Goal: Task Accomplishment & Management: Manage account settings

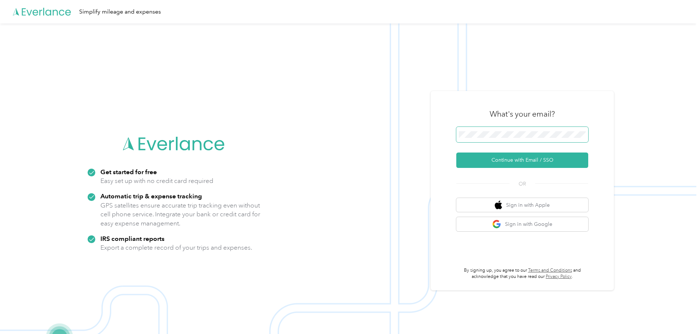
click at [506, 130] on span at bounding box center [522, 134] width 132 height 15
click at [506, 160] on button "Continue with Email / SSO" at bounding box center [522, 159] width 132 height 15
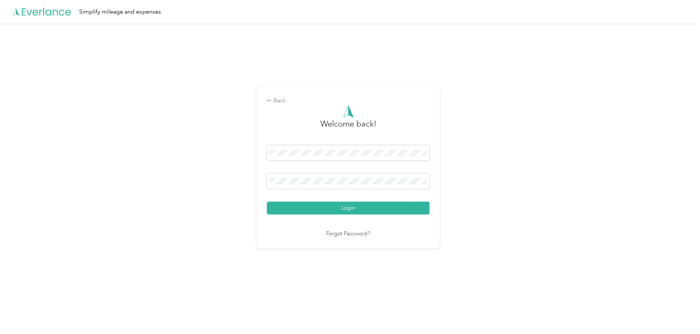
click at [353, 211] on button "Login" at bounding box center [348, 208] width 163 height 13
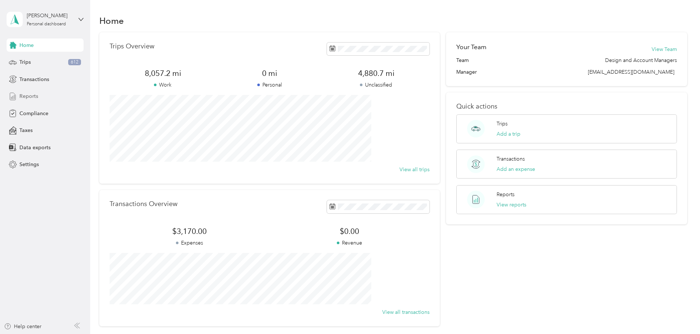
click at [38, 93] on div "Reports" at bounding box center [45, 96] width 77 height 13
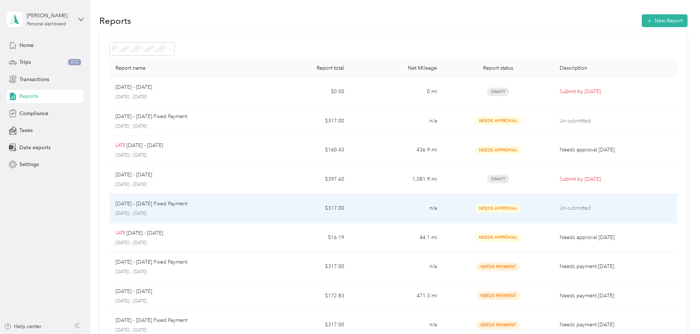
click at [252, 211] on p "[DATE] - [DATE]" at bounding box center [183, 213] width 136 height 7
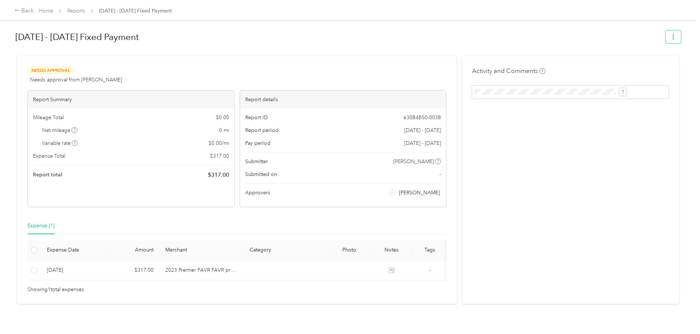
click at [671, 36] on icon "button" at bounding box center [673, 36] width 5 height 5
click at [572, 173] on div "Activity and Comments" at bounding box center [570, 180] width 217 height 248
click at [34, 9] on div "Back" at bounding box center [24, 11] width 19 height 9
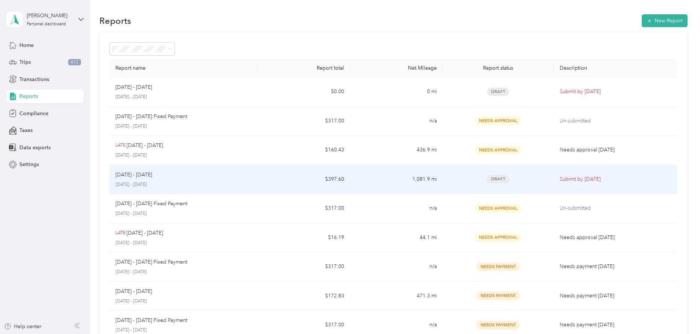
click at [252, 185] on p "[DATE] - [DATE]" at bounding box center [183, 184] width 136 height 7
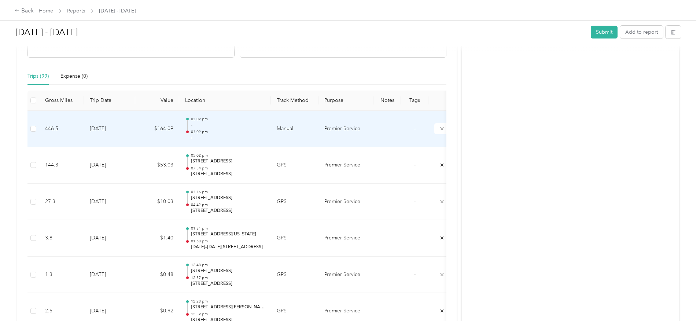
scroll to position [183, 0]
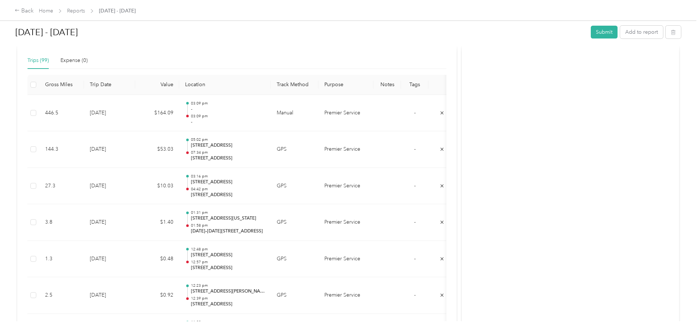
click at [135, 80] on th "Trip Date" at bounding box center [109, 85] width 51 height 20
click at [135, 84] on th "Trip Date" at bounding box center [109, 85] width 51 height 20
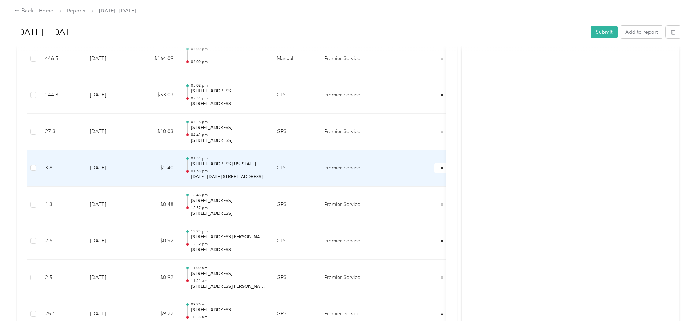
scroll to position [220, 0]
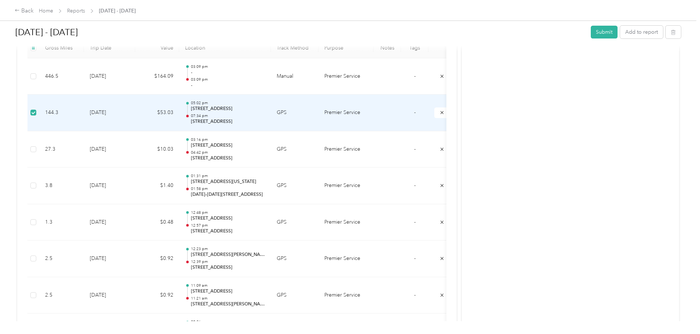
click at [373, 111] on td "Premier Service" at bounding box center [345, 113] width 55 height 37
click at [373, 114] on td "Premier Service" at bounding box center [345, 113] width 55 height 37
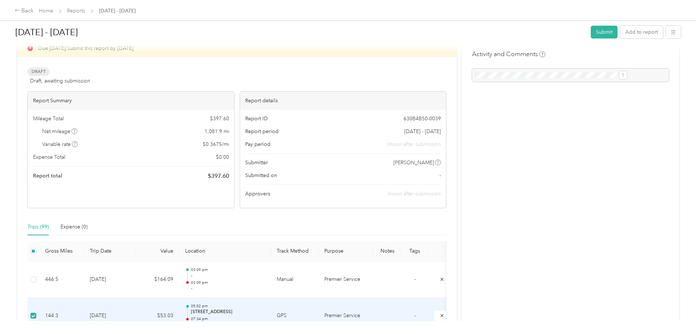
scroll to position [0, 0]
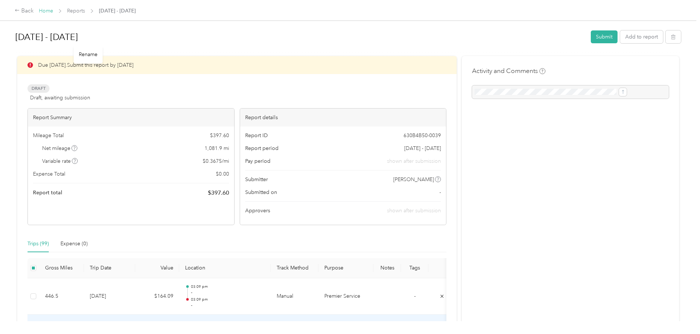
click at [53, 11] on link "Home" at bounding box center [46, 11] width 14 height 6
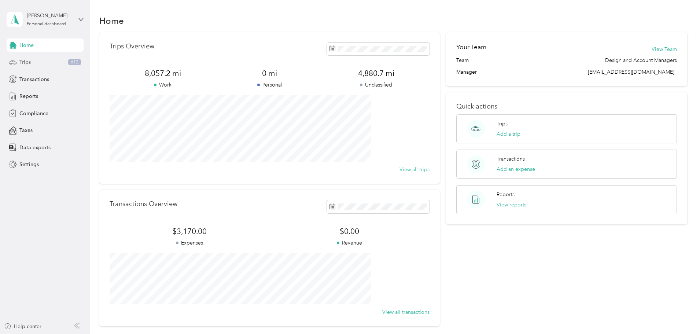
click at [32, 62] on div "Trips 612" at bounding box center [45, 62] width 77 height 13
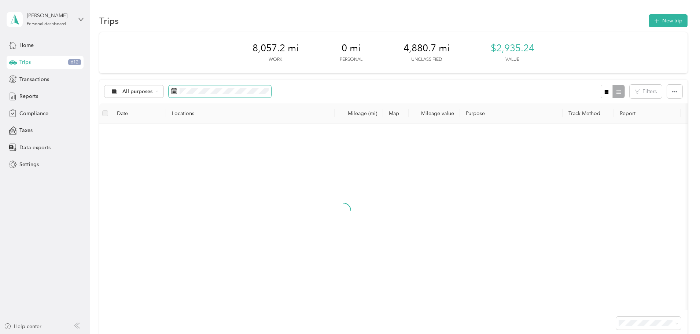
click at [177, 89] on icon at bounding box center [174, 91] width 6 height 6
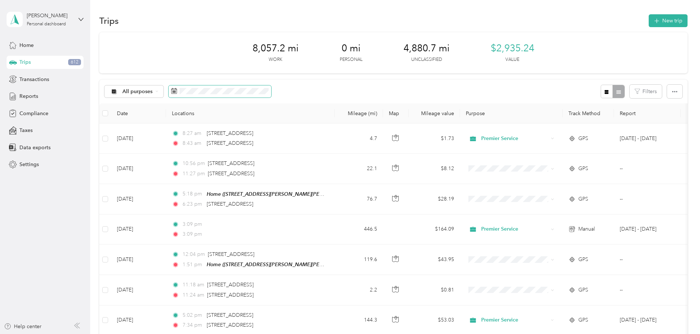
click at [177, 93] on icon at bounding box center [174, 90] width 5 height 5
click at [177, 91] on icon at bounding box center [174, 91] width 6 height 6
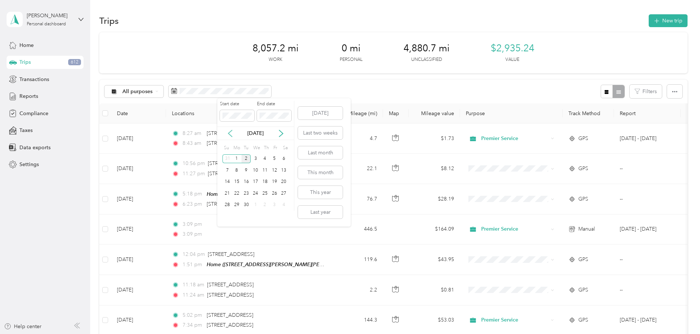
click at [226, 134] on icon at bounding box center [229, 133] width 7 height 7
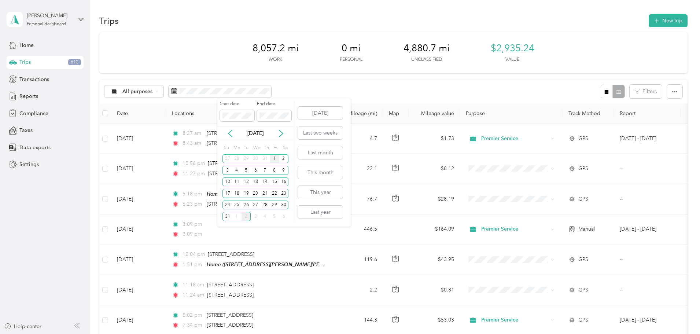
click at [274, 155] on div "1" at bounding box center [275, 158] width 10 height 9
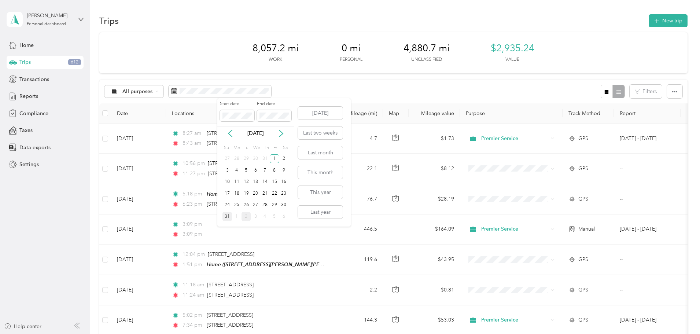
click at [228, 217] on div "31" at bounding box center [227, 216] width 10 height 9
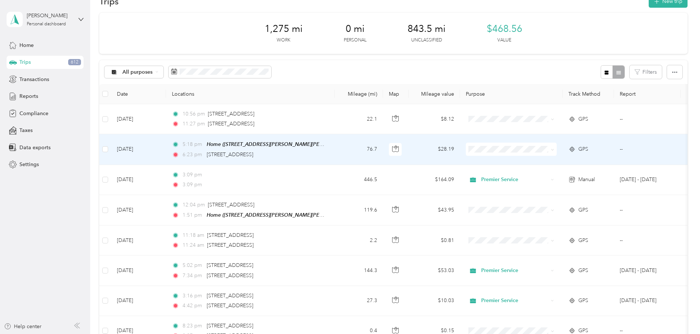
scroll to position [37, 0]
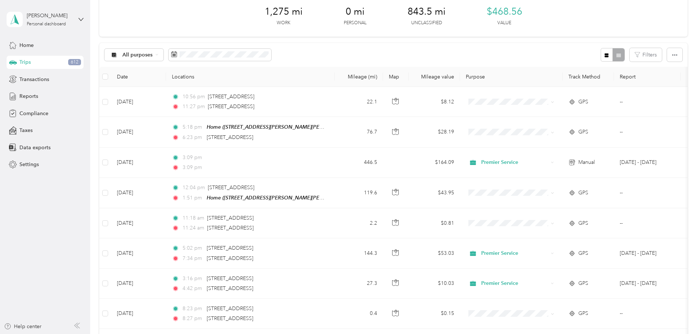
click at [529, 78] on th "Purpose" at bounding box center [511, 77] width 103 height 20
click at [630, 55] on button "Filters" at bounding box center [646, 55] width 32 height 14
click at [513, 57] on div "All purposes Filters" at bounding box center [393, 55] width 588 height 24
click at [672, 56] on icon "button" at bounding box center [674, 54] width 5 height 5
click at [503, 55] on div "All purposes Filters" at bounding box center [393, 55] width 588 height 24
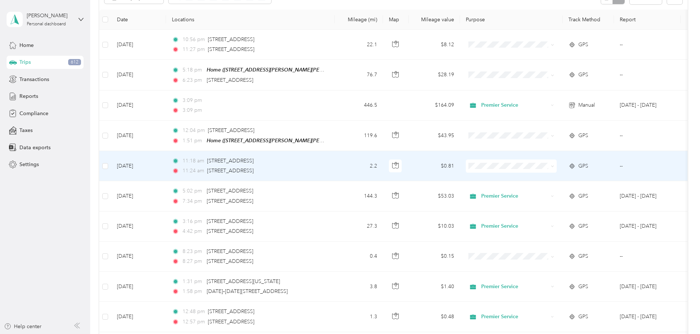
scroll to position [110, 0]
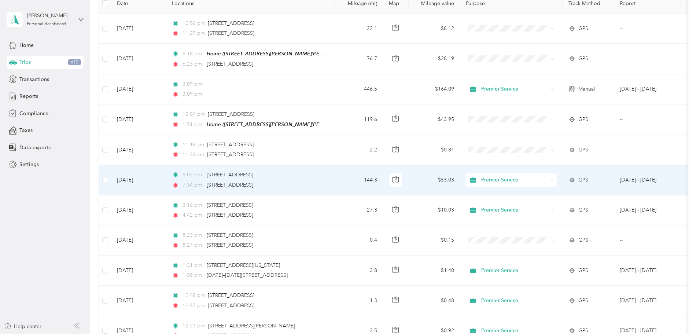
click at [531, 181] on span "Premier Service" at bounding box center [514, 180] width 67 height 8
click at [548, 204] on span "Personal" at bounding box center [567, 206] width 68 height 8
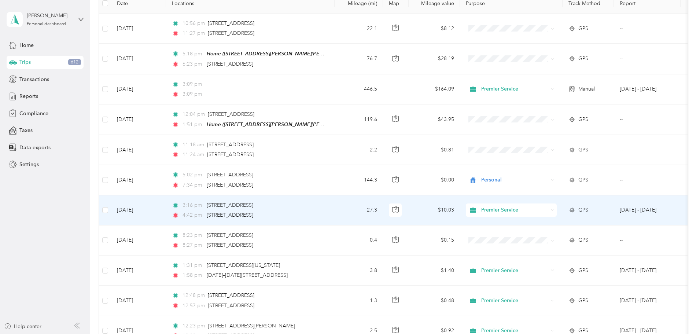
click at [547, 213] on span "Premier Service" at bounding box center [514, 210] width 67 height 8
click at [538, 235] on span "Personal" at bounding box center [567, 236] width 68 height 8
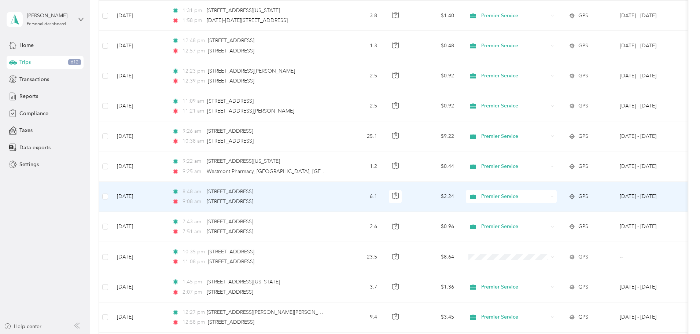
scroll to position [366, 0]
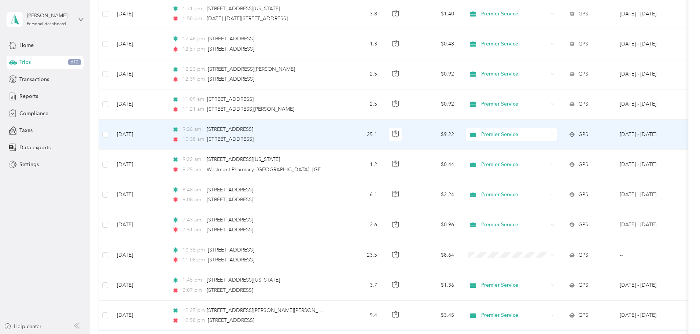
click at [541, 131] on span "Premier Service" at bounding box center [514, 134] width 67 height 8
click at [543, 159] on span "Personal" at bounding box center [567, 160] width 68 height 8
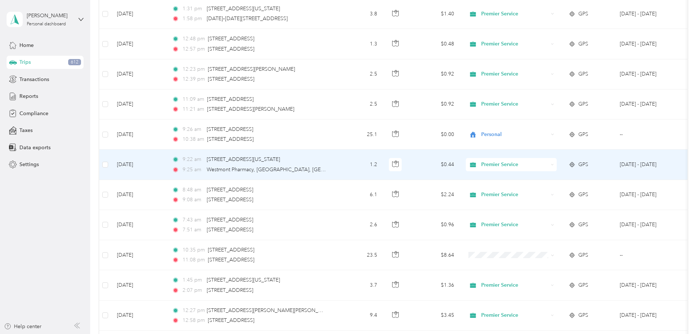
click at [538, 166] on span "Premier Service" at bounding box center [514, 165] width 67 height 8
click at [543, 187] on span "Personal" at bounding box center [567, 188] width 68 height 8
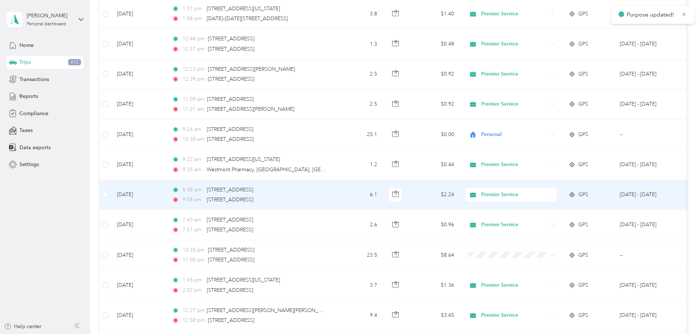
click at [542, 198] on span "Premier Service" at bounding box center [514, 195] width 67 height 8
click at [535, 220] on span "Personal" at bounding box center [567, 221] width 68 height 8
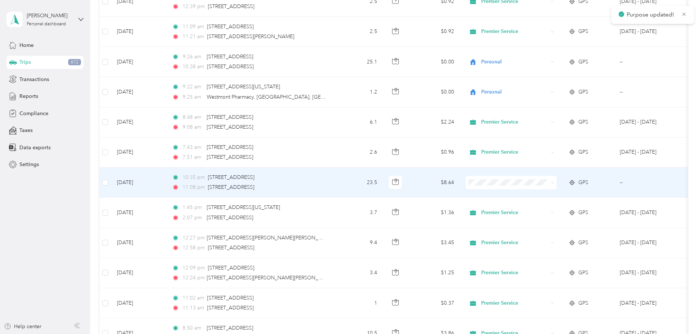
scroll to position [440, 0]
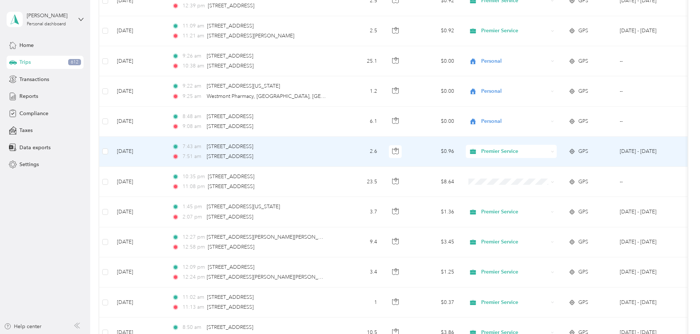
click at [536, 149] on span "Premier Service" at bounding box center [514, 151] width 67 height 8
click at [541, 179] on li "Personal" at bounding box center [560, 177] width 91 height 13
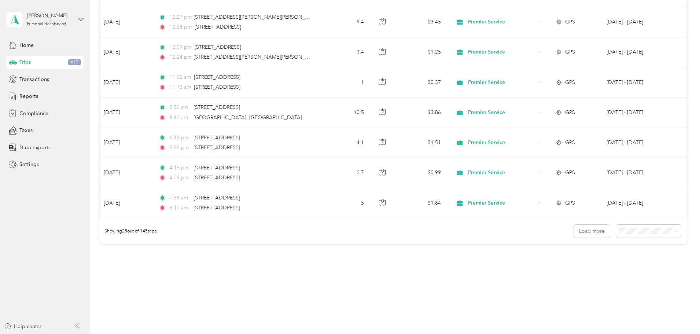
scroll to position [0, 14]
click at [596, 274] on span "100 per load" at bounding box center [586, 275] width 30 height 6
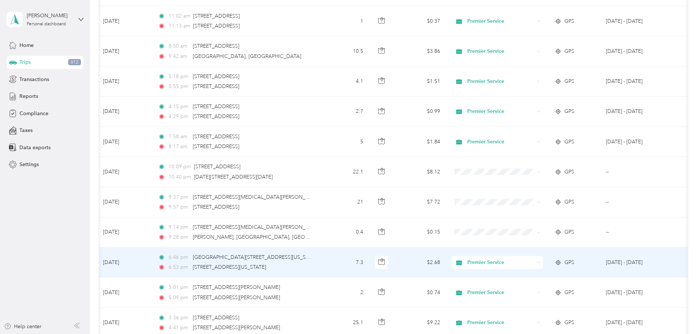
scroll to position [770, 0]
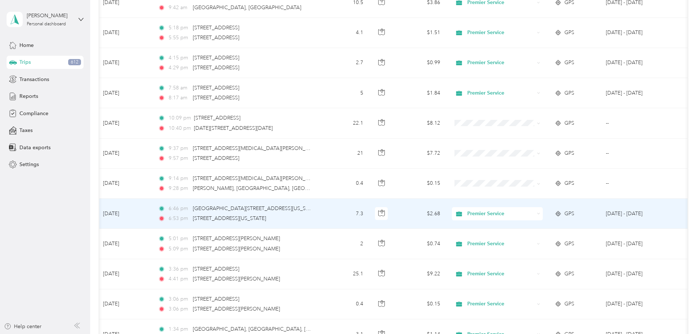
click at [529, 216] on span "Premier Service" at bounding box center [500, 214] width 67 height 8
click at [532, 237] on span "Personal" at bounding box center [553, 240] width 68 height 8
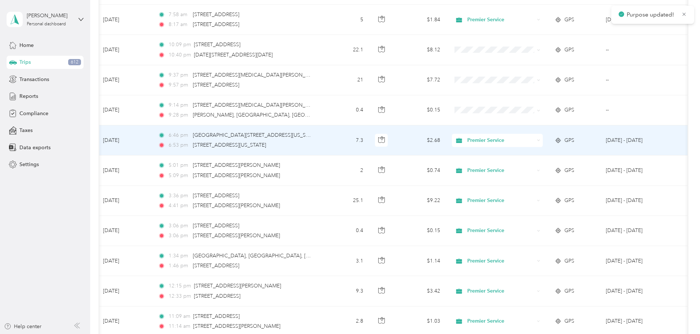
click at [534, 139] on span "Premier Service" at bounding box center [500, 140] width 67 height 8
click at [545, 166] on span "Personal" at bounding box center [553, 166] width 68 height 8
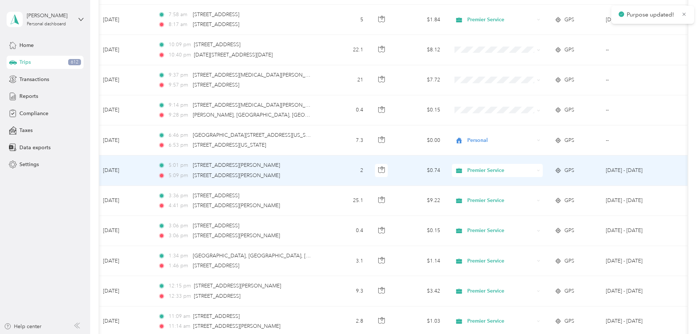
click at [531, 173] on span "Premier Service" at bounding box center [500, 170] width 67 height 8
click at [532, 198] on li "Personal" at bounding box center [546, 196] width 91 height 13
click at [531, 166] on span "Premier Service" at bounding box center [500, 170] width 67 height 8
click at [538, 196] on span "Personal" at bounding box center [553, 196] width 68 height 8
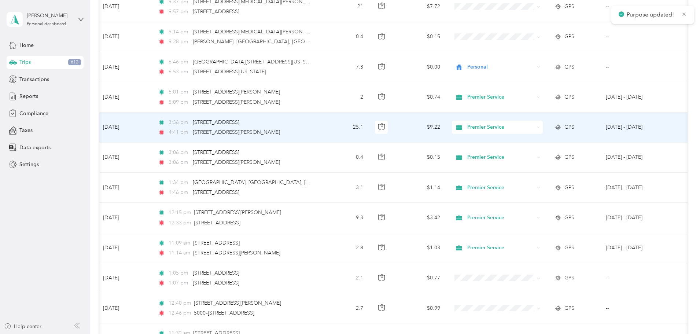
click at [531, 124] on span "Premier Service" at bounding box center [500, 127] width 67 height 8
click at [531, 154] on span "Personal" at bounding box center [553, 153] width 68 height 8
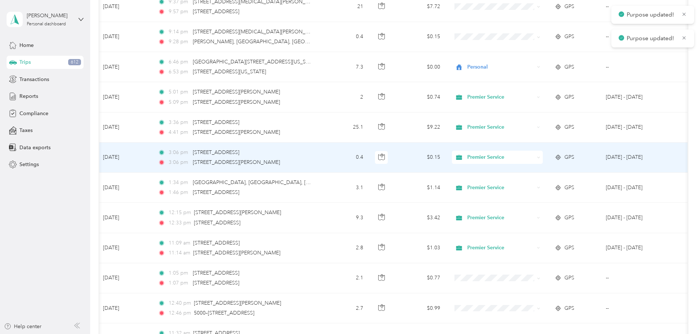
click at [531, 153] on span "Premier Service" at bounding box center [500, 157] width 67 height 8
click at [534, 183] on span "Personal" at bounding box center [553, 183] width 68 height 8
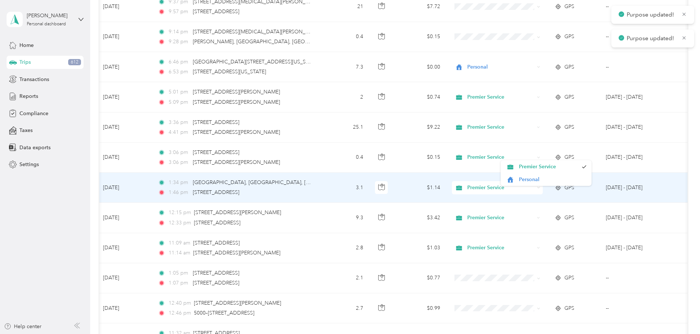
click at [534, 186] on span "Premier Service" at bounding box center [500, 188] width 67 height 8
click at [537, 211] on span "Personal" at bounding box center [553, 214] width 68 height 8
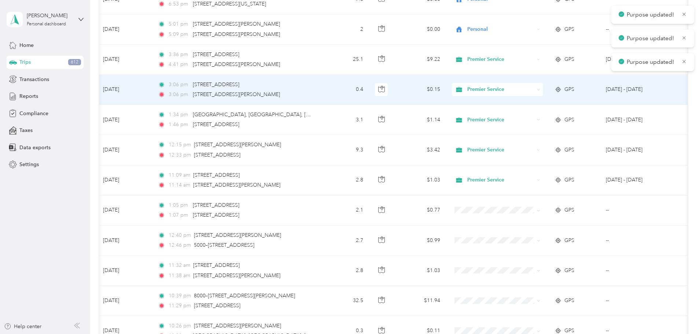
scroll to position [989, 0]
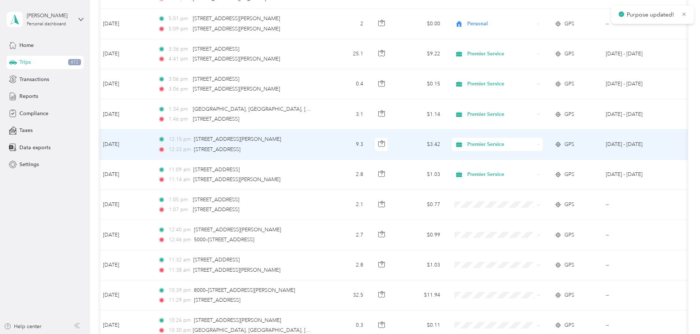
click at [531, 142] on span "Premier Service" at bounding box center [500, 144] width 67 height 8
click at [532, 169] on span "Personal" at bounding box center [553, 170] width 68 height 8
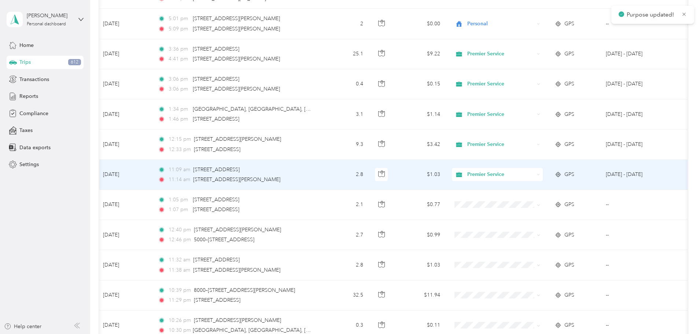
click at [534, 174] on span "Premier Service" at bounding box center [500, 174] width 67 height 8
click at [537, 199] on span "Personal" at bounding box center [553, 200] width 68 height 8
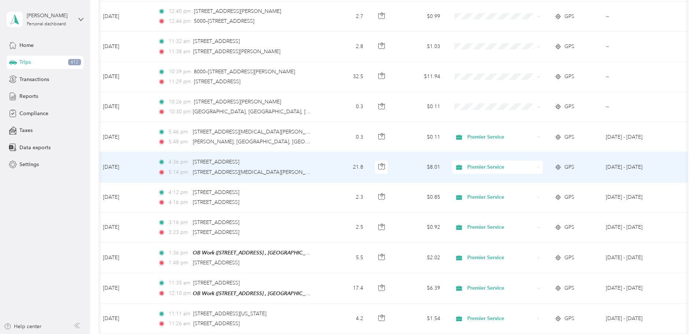
scroll to position [1209, 0]
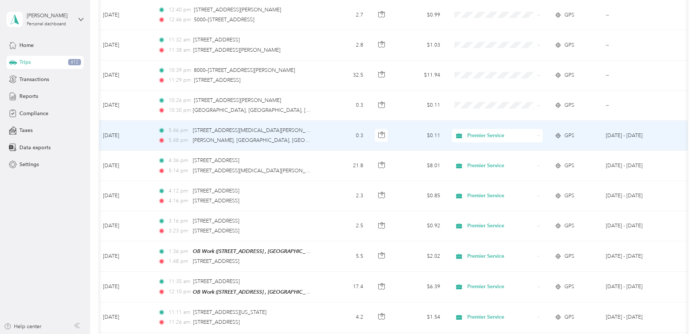
click at [534, 136] on span "Premier Service" at bounding box center [500, 136] width 67 height 8
click at [545, 161] on span "Personal" at bounding box center [553, 162] width 68 height 8
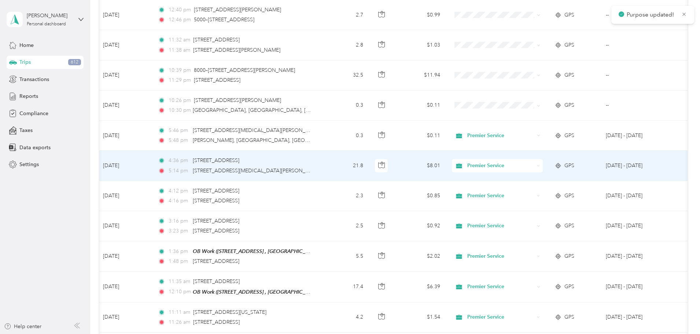
click at [534, 166] on span "Premier Service" at bounding box center [500, 166] width 67 height 8
click at [531, 192] on span "Personal" at bounding box center [553, 192] width 68 height 8
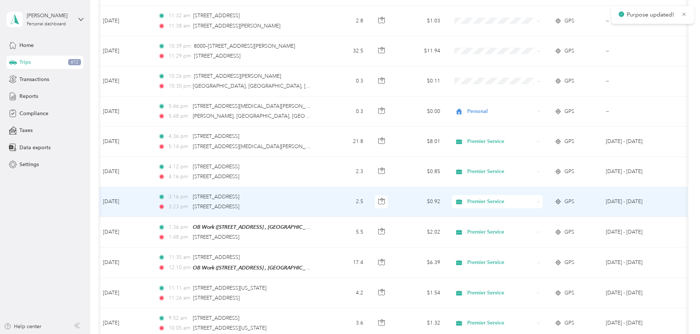
scroll to position [1246, 0]
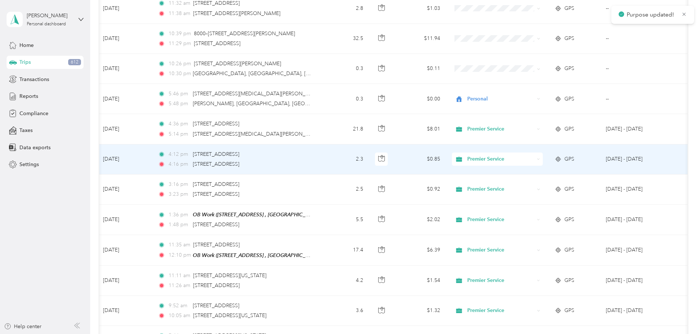
click at [528, 157] on span "Premier Service" at bounding box center [500, 159] width 67 height 8
click at [532, 184] on span "Personal" at bounding box center [553, 185] width 68 height 8
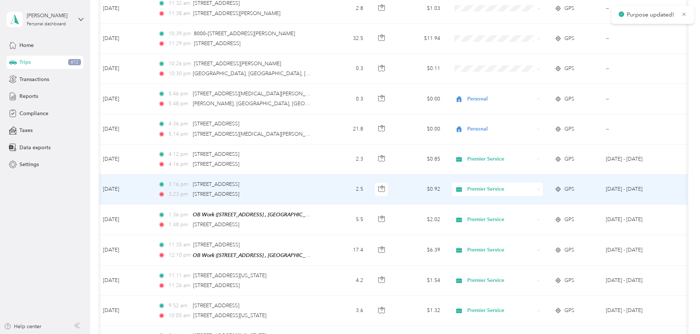
click at [534, 191] on span "Premier Service" at bounding box center [500, 189] width 67 height 8
click at [528, 213] on span "Personal" at bounding box center [553, 215] width 68 height 8
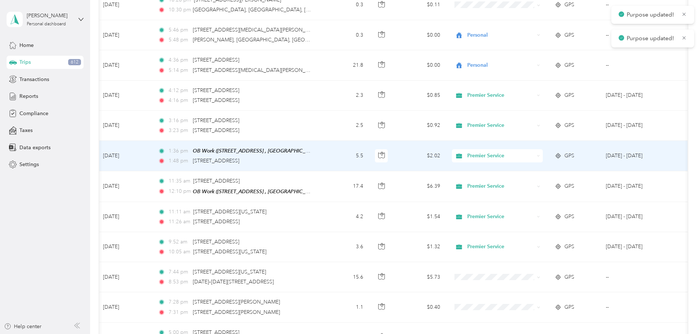
scroll to position [1319, 0]
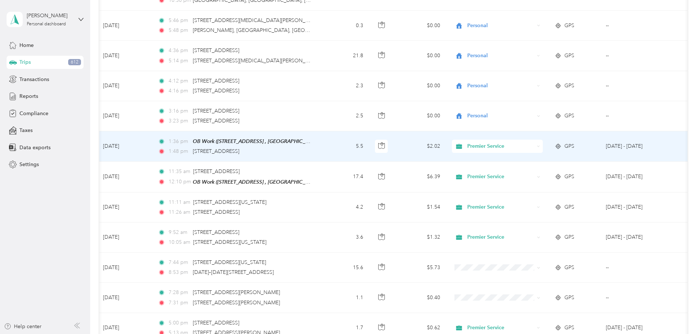
click at [530, 148] on span "Premier Service" at bounding box center [500, 146] width 67 height 8
click at [527, 170] on span "Personal" at bounding box center [553, 172] width 68 height 8
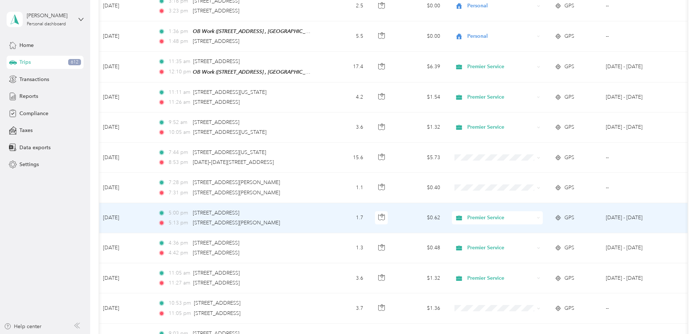
scroll to position [1466, 0]
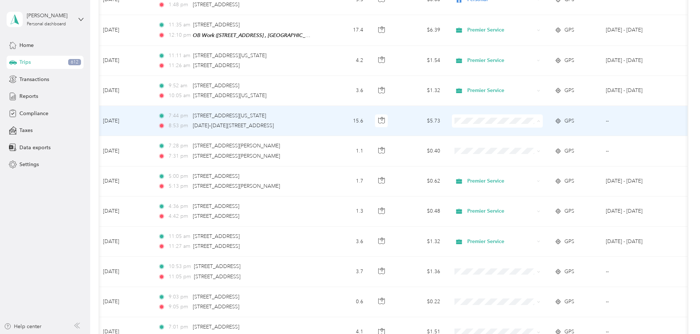
click at [528, 133] on span "Premier Service" at bounding box center [553, 133] width 68 height 8
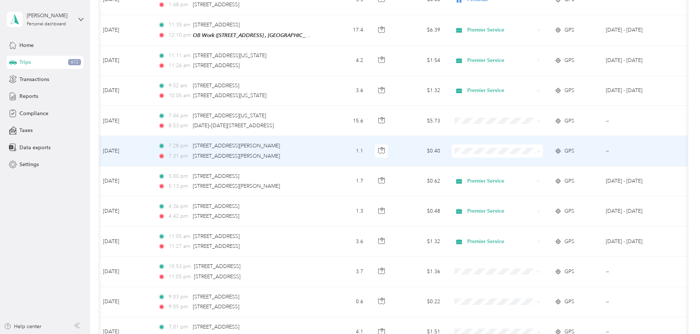
click at [528, 159] on li "Premier Service" at bounding box center [546, 163] width 91 height 13
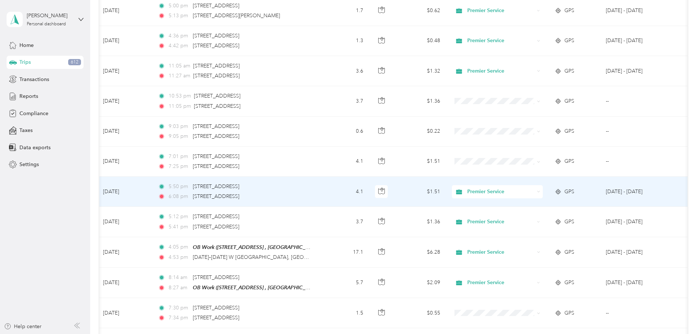
scroll to position [1649, 0]
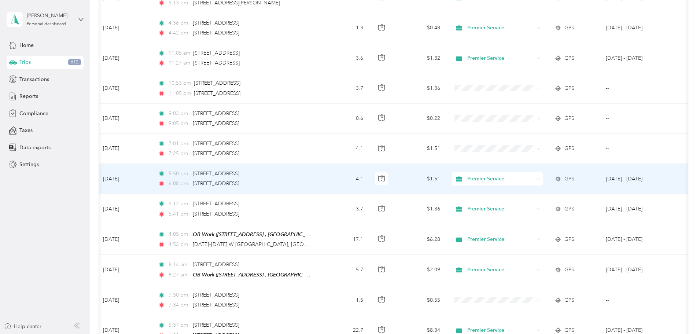
click at [533, 177] on span "Premier Service" at bounding box center [500, 179] width 67 height 8
click at [523, 202] on span "Personal" at bounding box center [553, 204] width 68 height 8
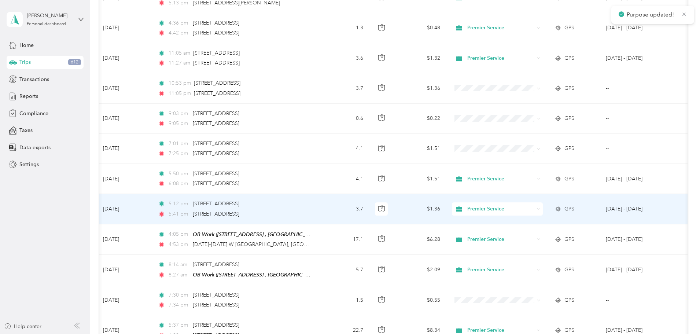
click at [524, 207] on span "Premier Service" at bounding box center [500, 209] width 67 height 8
click at [541, 233] on span "Personal" at bounding box center [553, 234] width 68 height 8
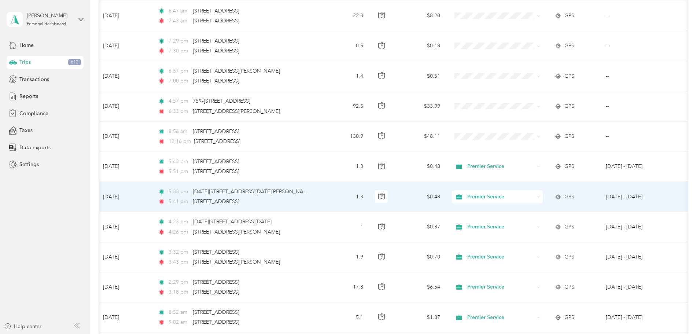
scroll to position [2272, 0]
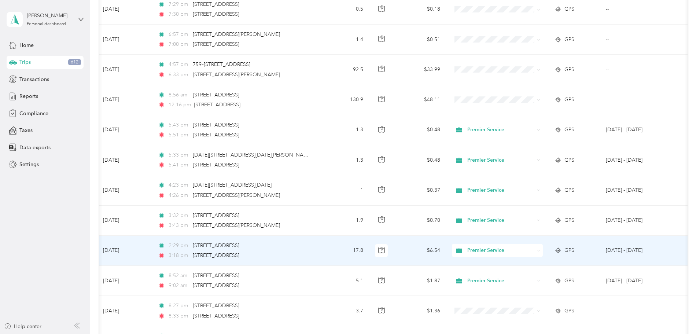
click at [527, 244] on div "Premier Service" at bounding box center [497, 250] width 91 height 13
click at [527, 275] on span "Personal" at bounding box center [553, 274] width 68 height 8
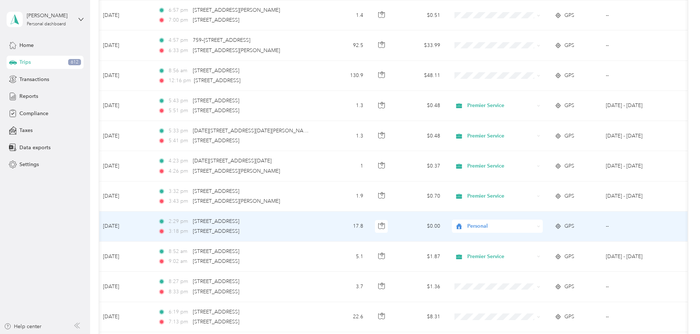
scroll to position [2309, 0]
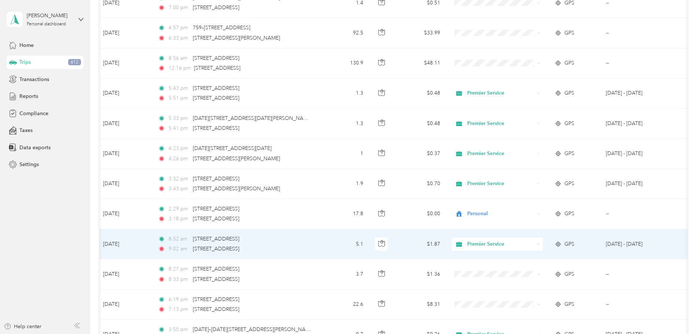
click at [532, 243] on span "Premier Service" at bounding box center [500, 244] width 67 height 8
click at [532, 266] on span "Personal" at bounding box center [553, 268] width 68 height 8
click at [532, 266] on span "Personal" at bounding box center [553, 264] width 68 height 8
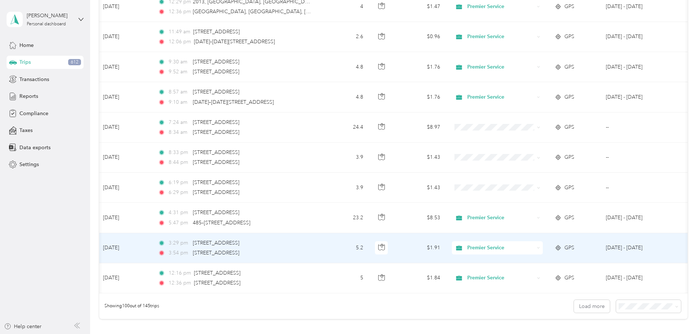
scroll to position [2858, 0]
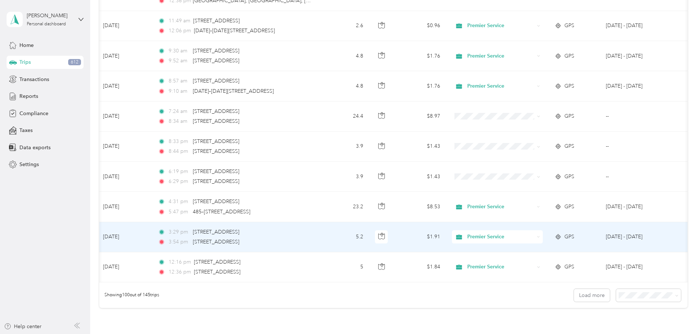
click at [534, 233] on span "Premier Service" at bounding box center [500, 237] width 67 height 8
click at [534, 257] on span "Personal" at bounding box center [553, 261] width 68 height 8
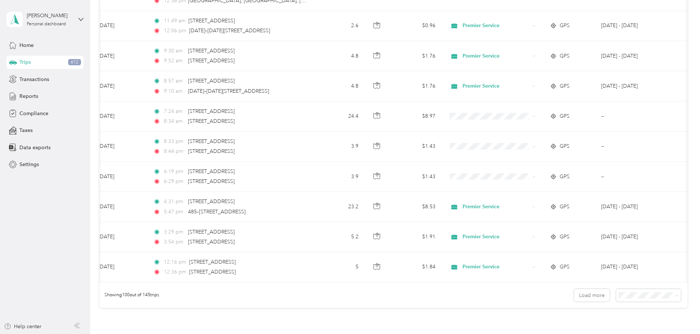
scroll to position [0, 118]
click at [574, 297] on button "Load more" at bounding box center [592, 295] width 36 height 13
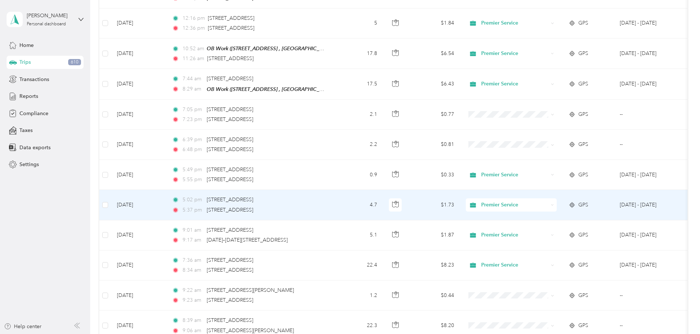
scroll to position [3115, 0]
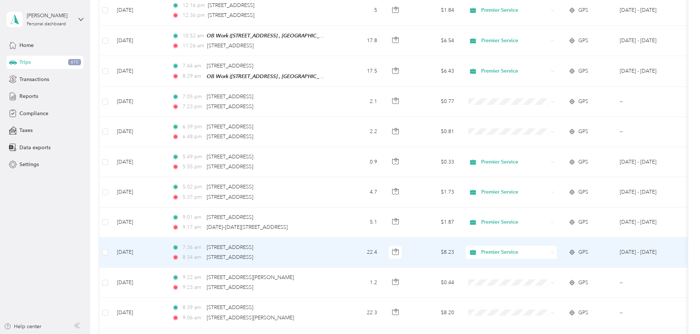
click at [548, 248] on span "Premier Service" at bounding box center [514, 252] width 67 height 8
click at [549, 275] on span "Personal" at bounding box center [567, 275] width 68 height 8
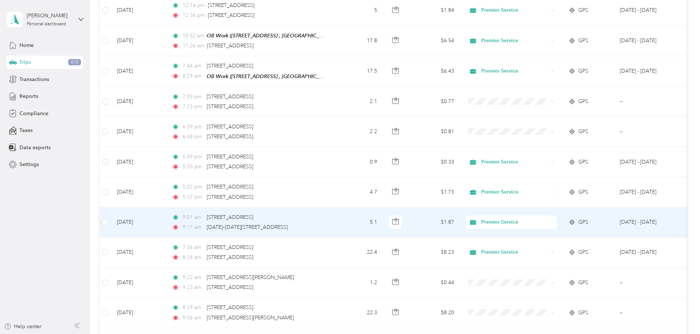
click at [548, 218] on span "Premier Service" at bounding box center [514, 222] width 67 height 8
click at [543, 246] on span "Personal" at bounding box center [567, 245] width 68 height 8
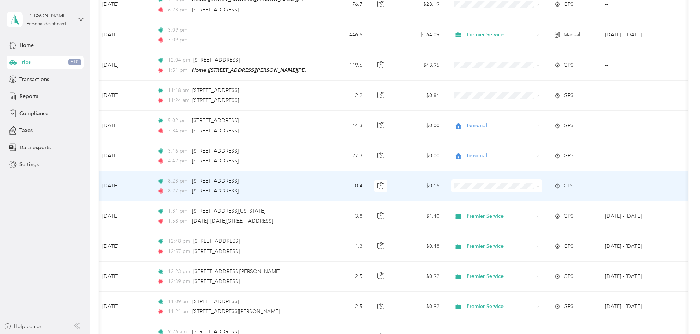
scroll to position [0, 0]
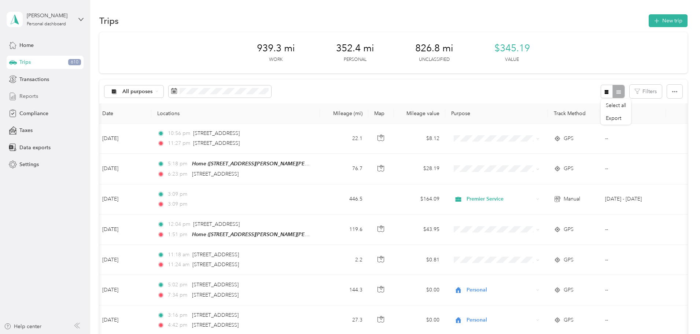
click at [41, 95] on div "Reports" at bounding box center [45, 96] width 77 height 13
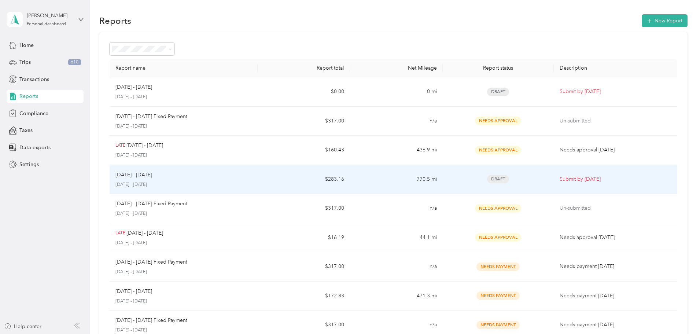
click at [258, 182] on td "Aug 1 - 31, 2025 August 1 - 31, 2025" at bounding box center [184, 179] width 148 height 29
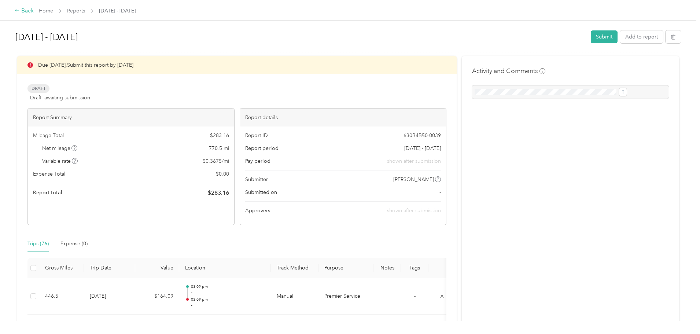
click at [34, 11] on div "Back" at bounding box center [24, 11] width 19 height 9
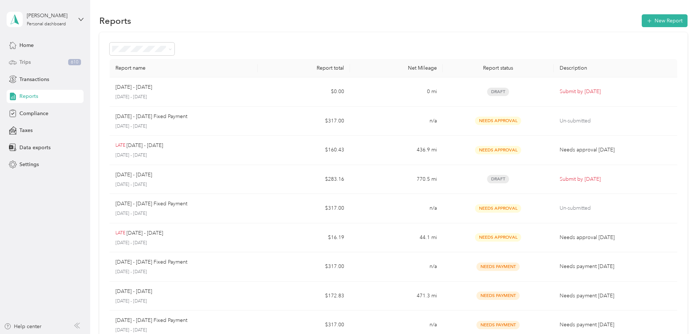
click at [36, 61] on div "Trips 610" at bounding box center [45, 62] width 77 height 13
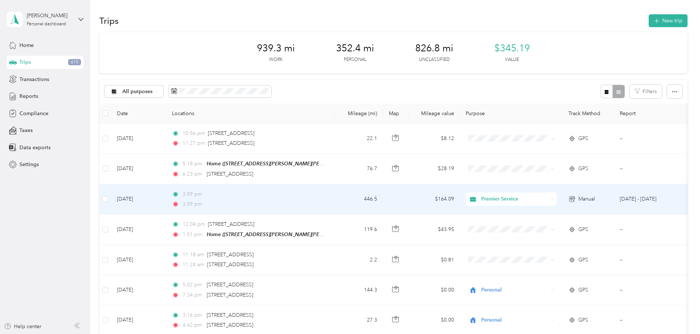
click at [111, 198] on td at bounding box center [105, 199] width 12 height 30
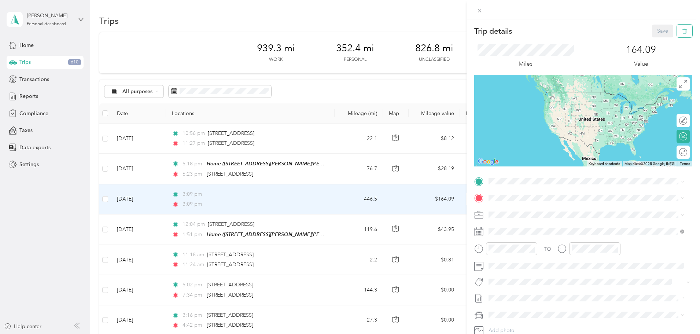
click at [682, 30] on icon "button" at bounding box center [684, 31] width 5 height 5
click at [655, 38] on button "Yes" at bounding box center [657, 40] width 14 height 12
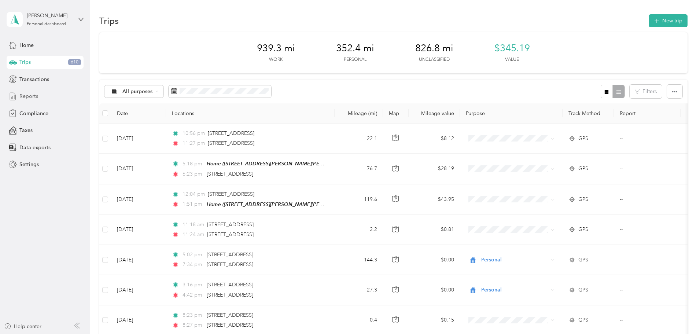
click at [30, 94] on span "Reports" at bounding box center [28, 96] width 19 height 8
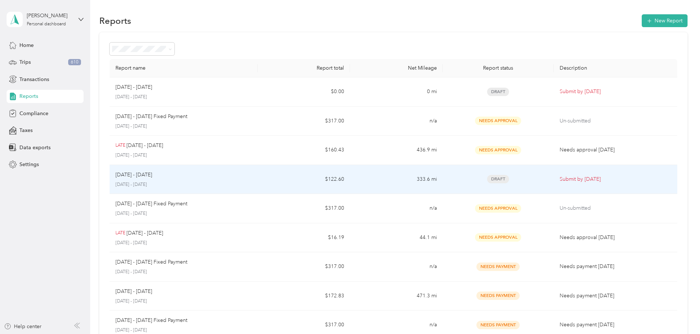
click at [248, 177] on div "[DATE] - [DATE]" at bounding box center [183, 175] width 136 height 8
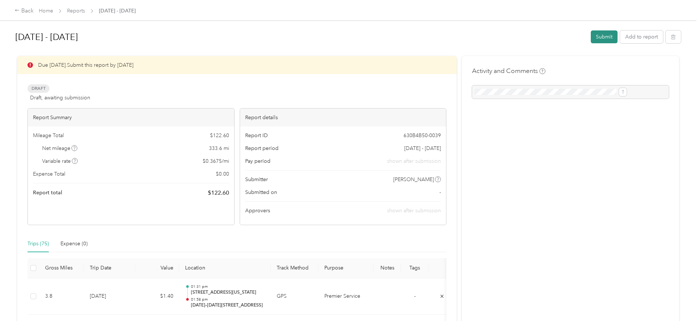
click at [591, 38] on button "Submit" at bounding box center [604, 36] width 27 height 13
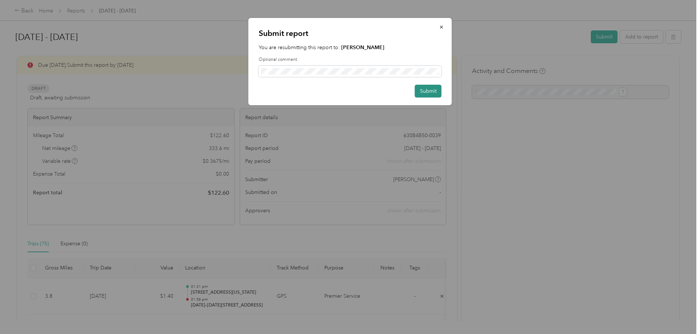
click at [429, 86] on button "Submit" at bounding box center [428, 91] width 27 height 13
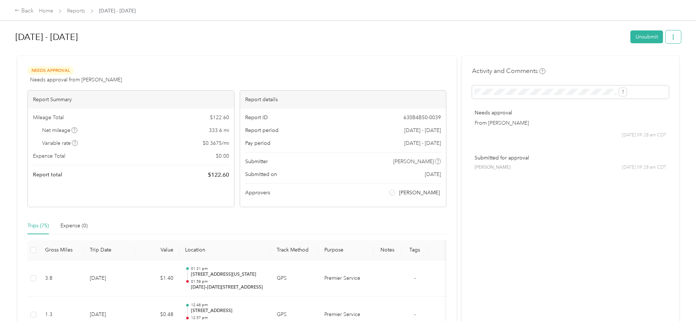
click at [666, 39] on button "button" at bounding box center [673, 36] width 15 height 13
click at [594, 62] on span "Download" at bounding box center [592, 64] width 24 height 8
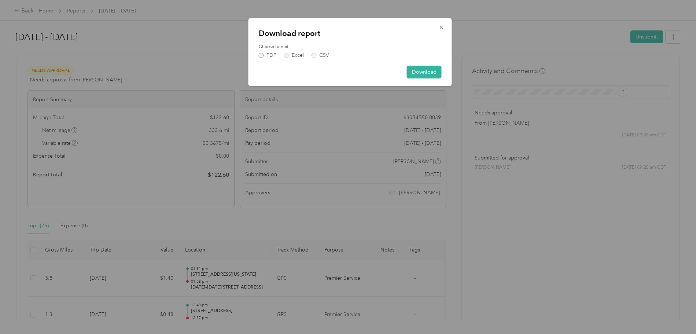
click at [261, 54] on label "PDF" at bounding box center [268, 55] width 18 height 5
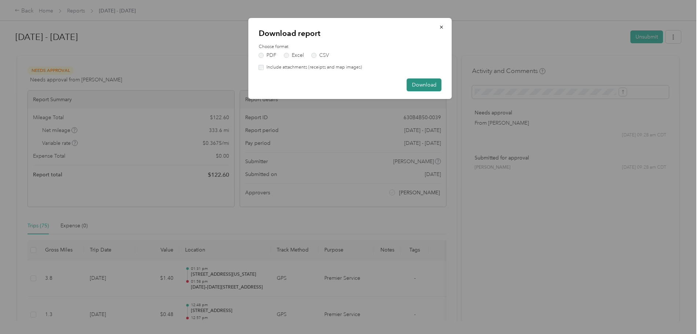
click at [432, 84] on button "Download" at bounding box center [424, 84] width 35 height 13
